Goal: Task Accomplishment & Management: Manage account settings

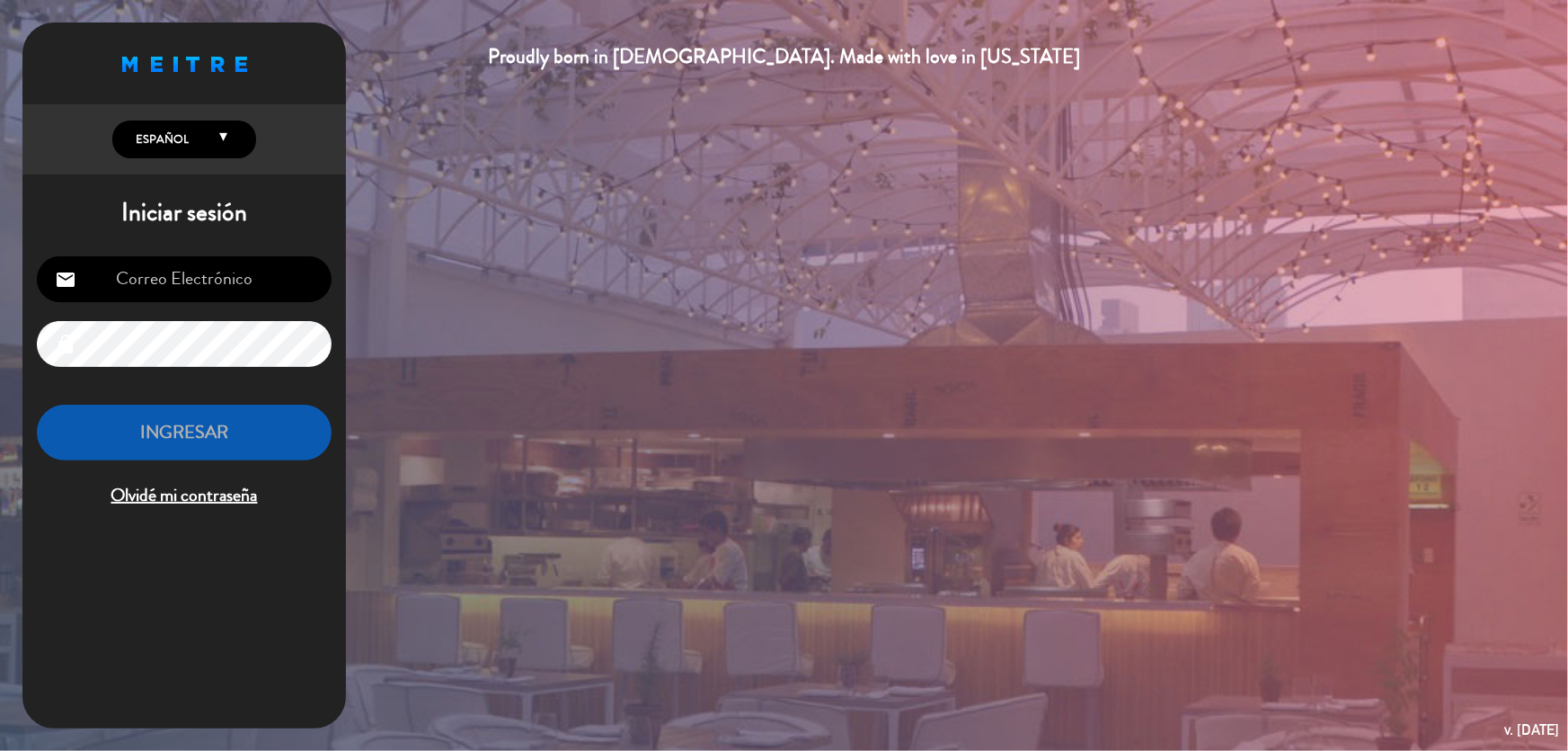
type input "[EMAIL_ADDRESS][DOMAIN_NAME]"
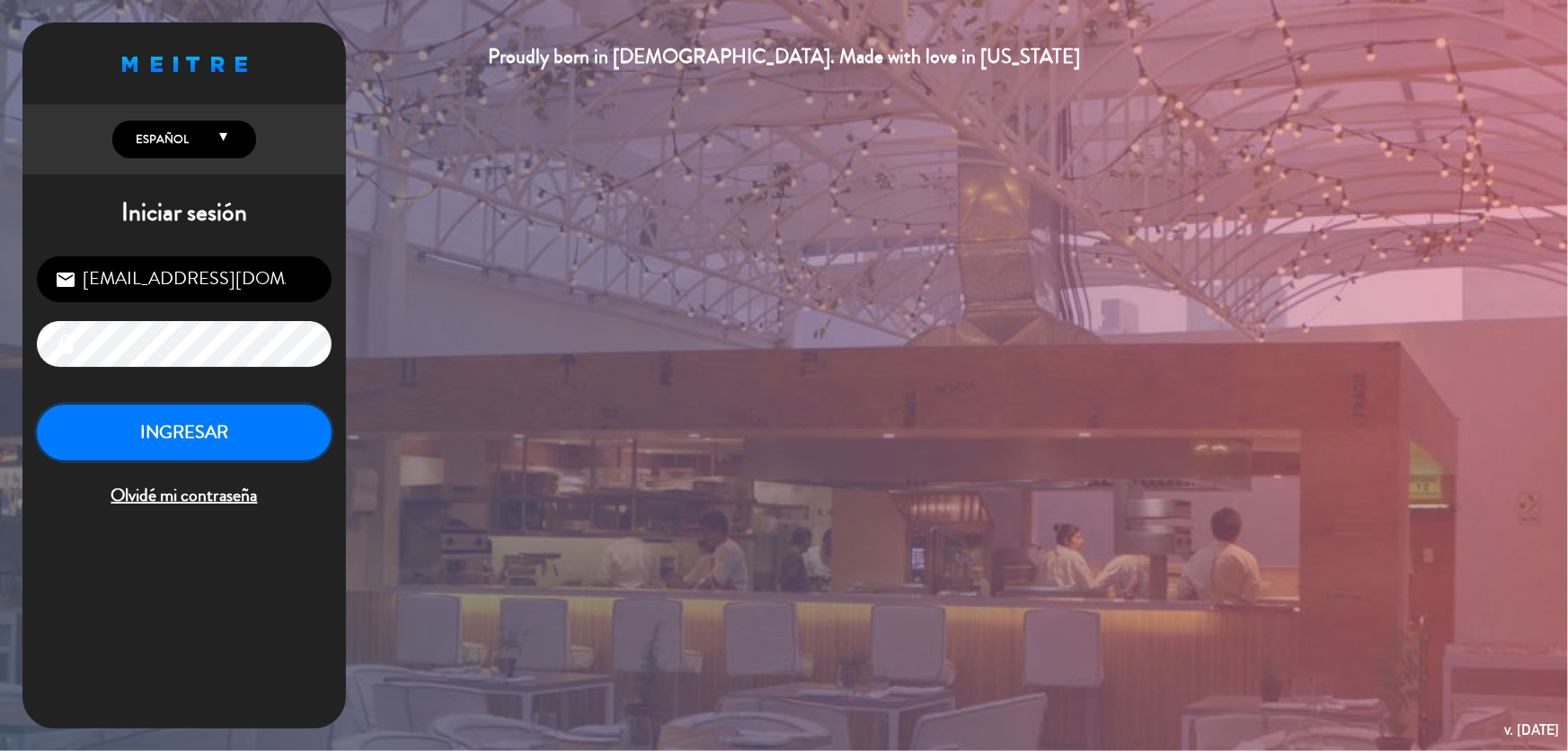
click at [201, 440] on button "INGRESAR" at bounding box center [184, 433] width 295 height 57
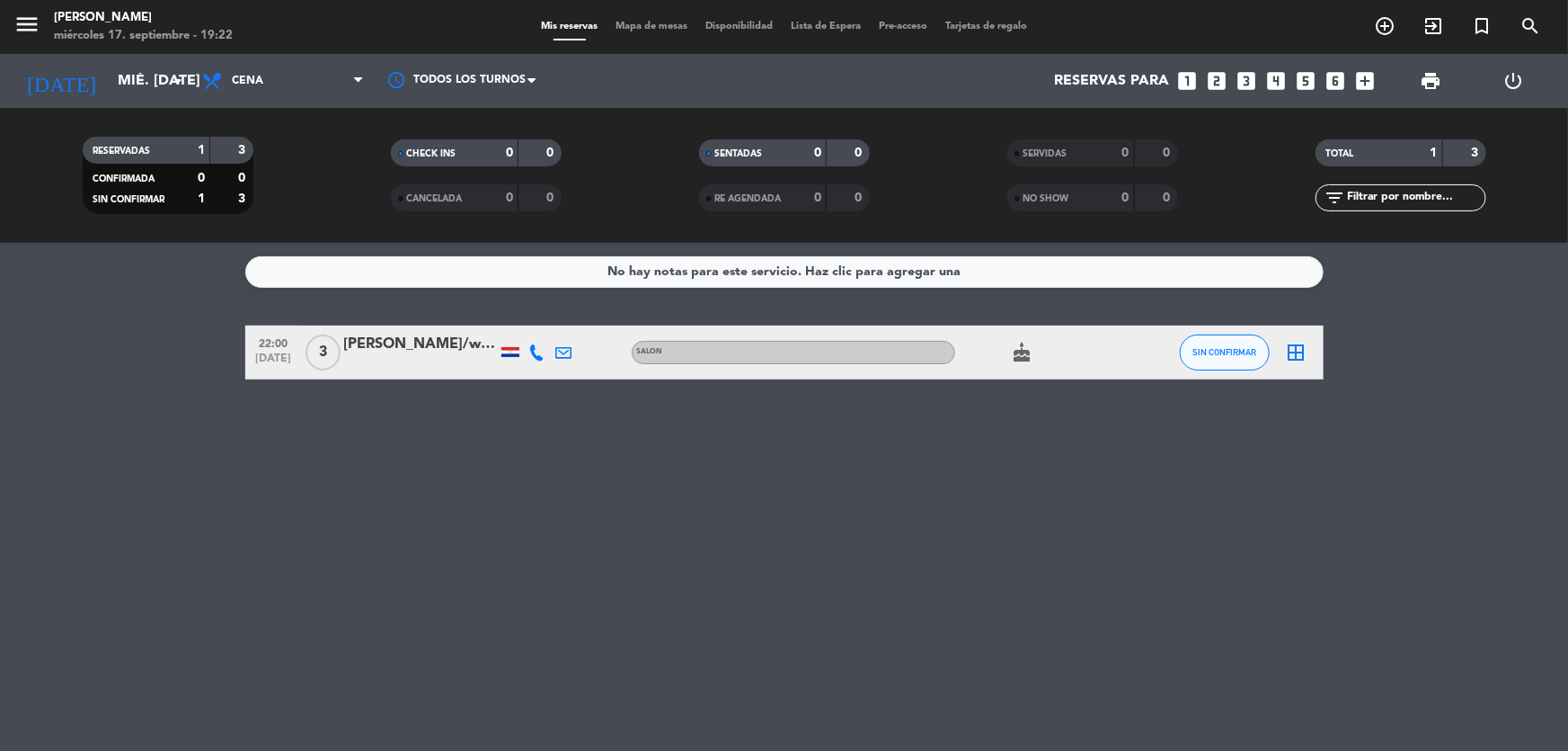
click at [512, 353] on div at bounding box center [510, 352] width 18 height 9
click at [432, 350] on div "[PERSON_NAME]/whatsa" at bounding box center [421, 344] width 153 height 24
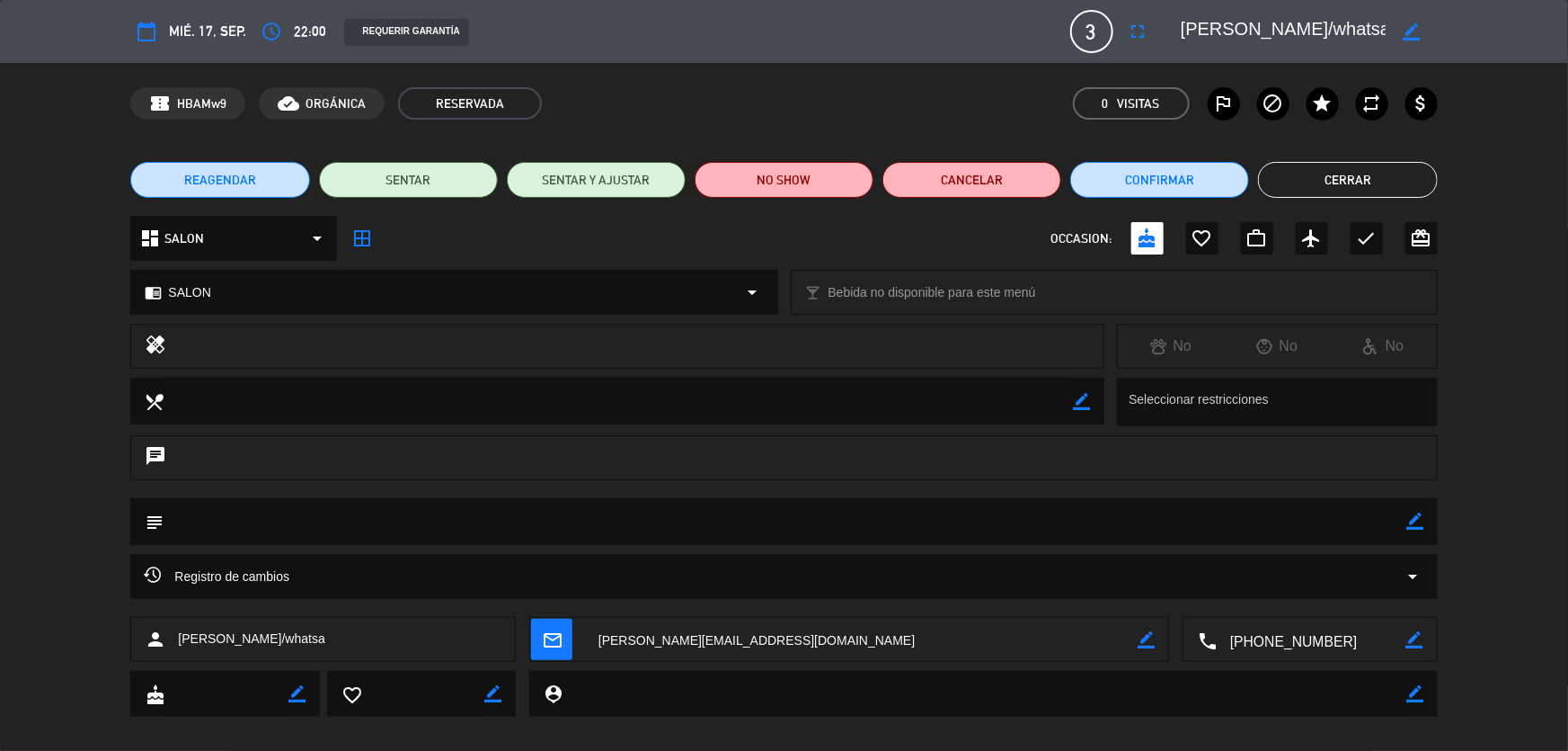
scroll to position [18, 0]
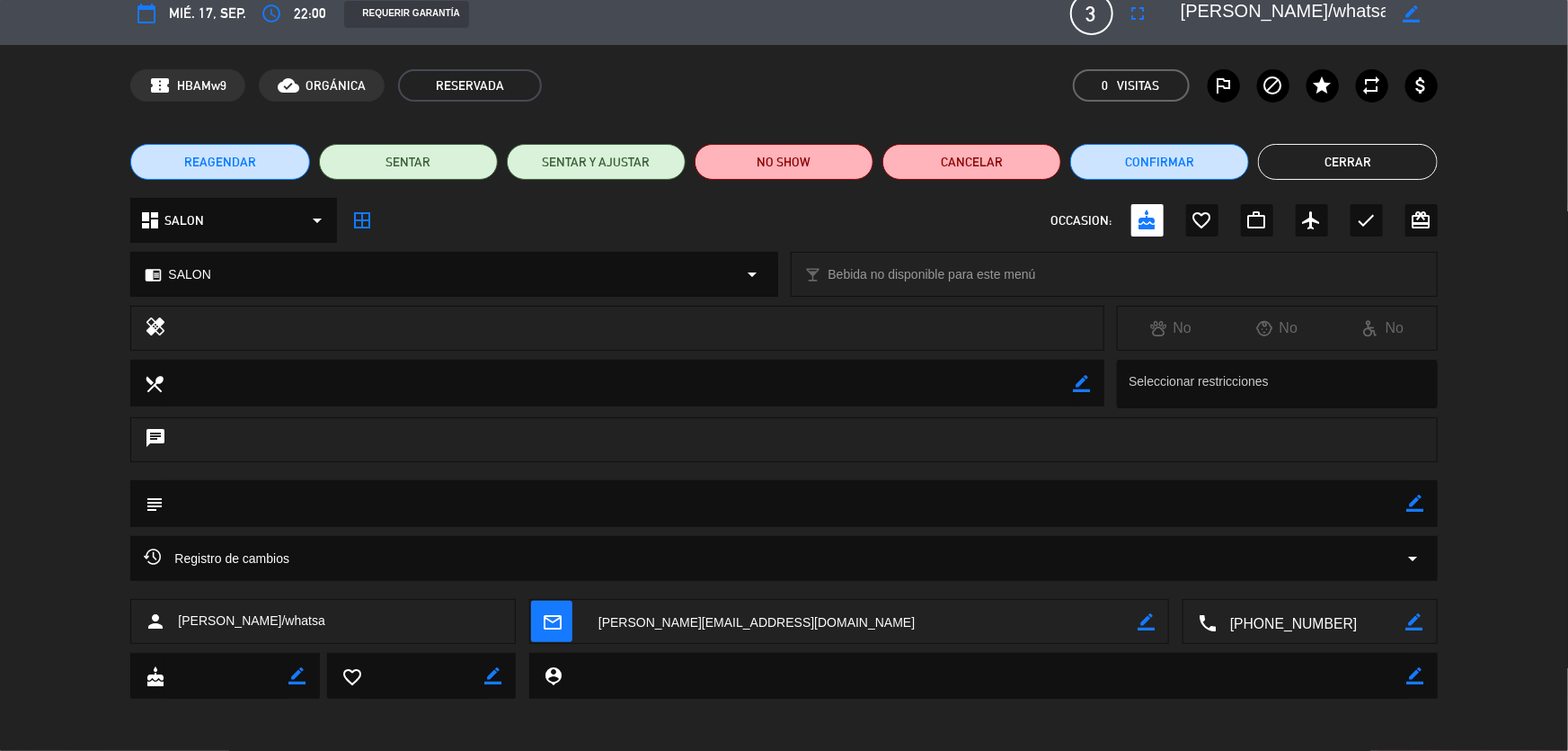
type input "[EMAIL_ADDRESS][DOMAIN_NAME]"
